Goal: Navigation & Orientation: Find specific page/section

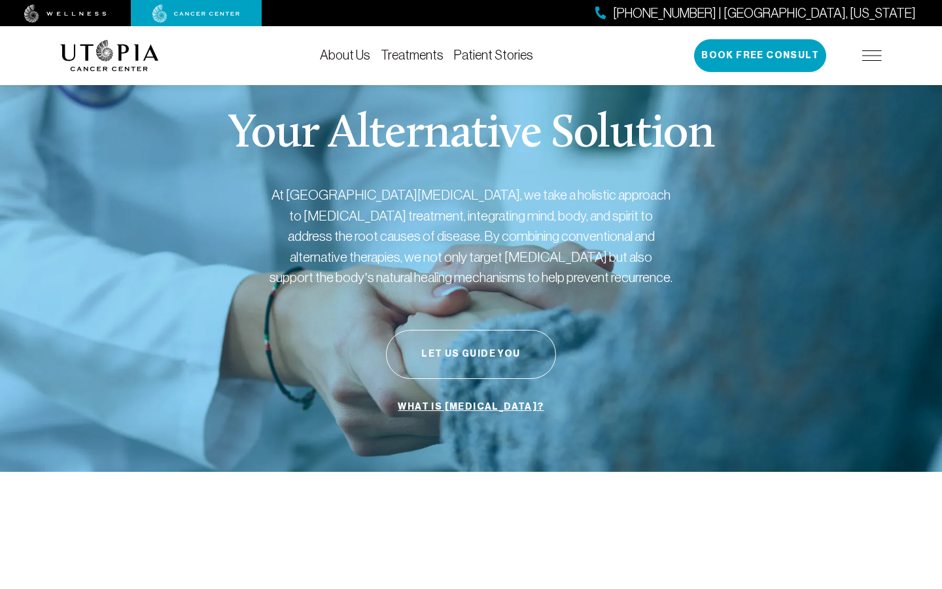
click at [421, 57] on link "Treatments" at bounding box center [412, 55] width 63 height 14
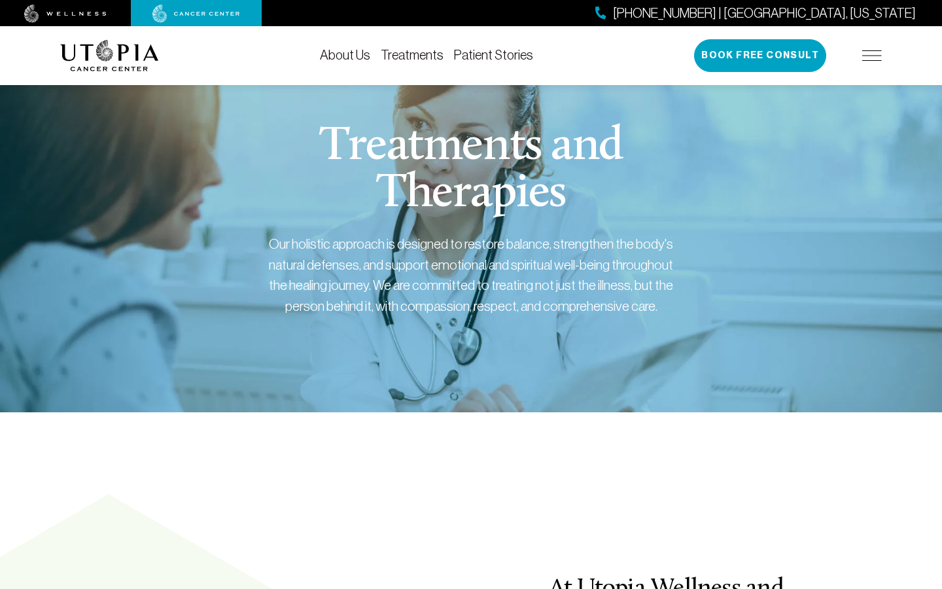
click at [872, 58] on img at bounding box center [872, 55] width 20 height 10
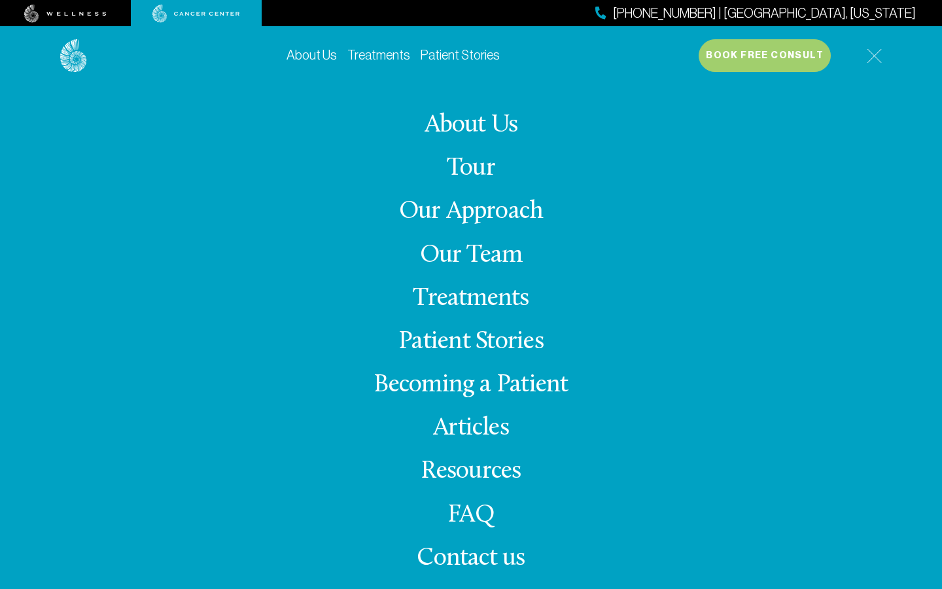
click at [485, 299] on link "Treatments" at bounding box center [471, 299] width 116 height 26
click at [484, 303] on link "Treatments" at bounding box center [471, 299] width 116 height 26
click at [508, 299] on link "Treatments" at bounding box center [471, 299] width 116 height 26
click at [451, 299] on link "Treatments" at bounding box center [471, 299] width 116 height 26
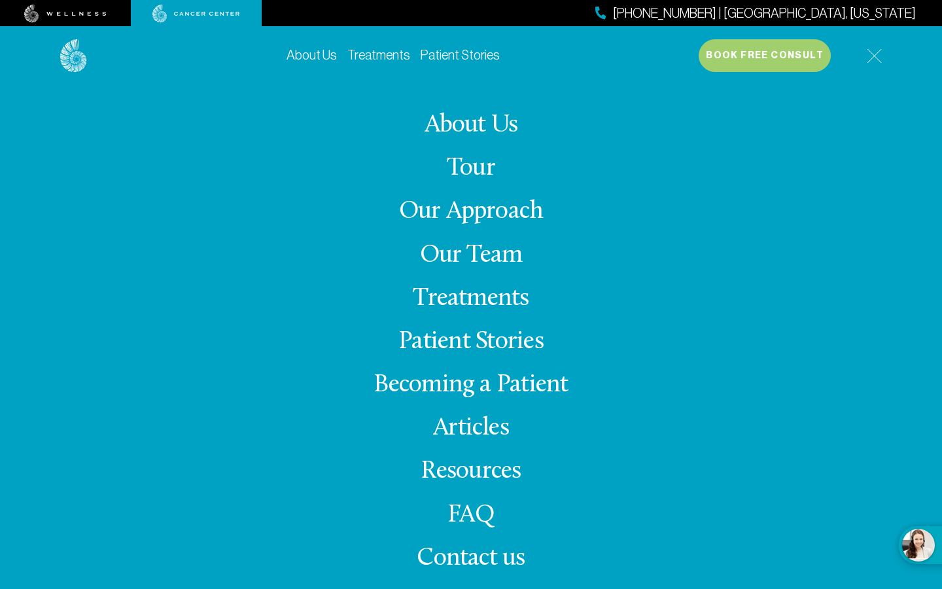
click at [451, 299] on link "Treatments" at bounding box center [471, 299] width 116 height 26
click at [381, 60] on link "Treatments" at bounding box center [378, 55] width 63 height 14
click at [474, 165] on link "Tour" at bounding box center [471, 169] width 48 height 26
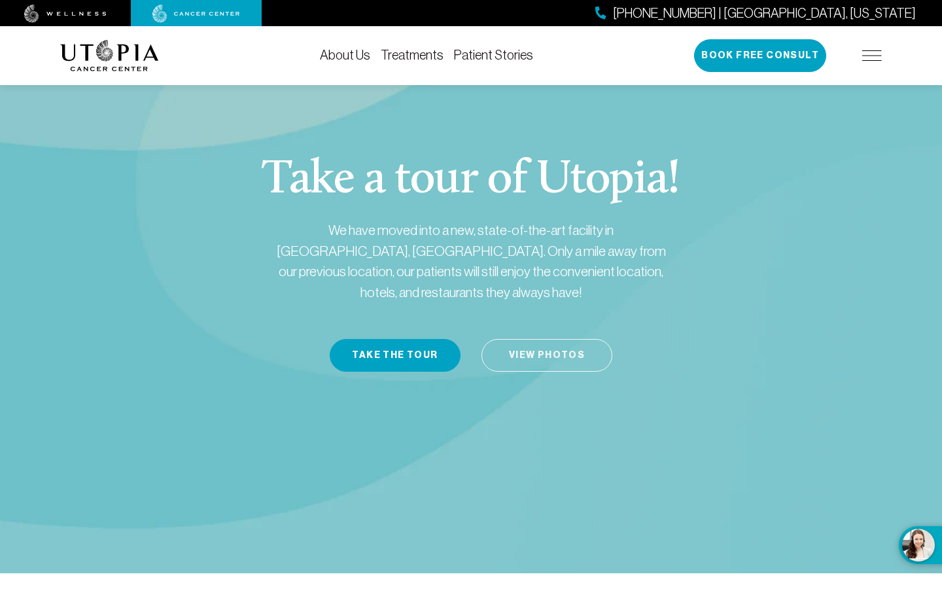
click at [552, 339] on link "View Photos" at bounding box center [546, 355] width 131 height 33
click at [67, 12] on img at bounding box center [65, 14] width 82 height 18
